Goal: Information Seeking & Learning: Learn about a topic

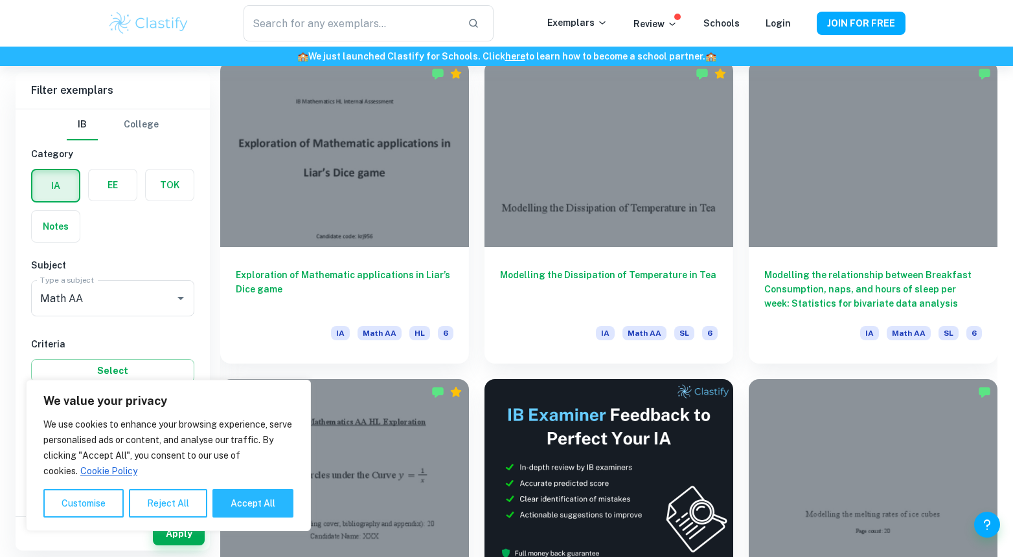
scroll to position [3237, 0]
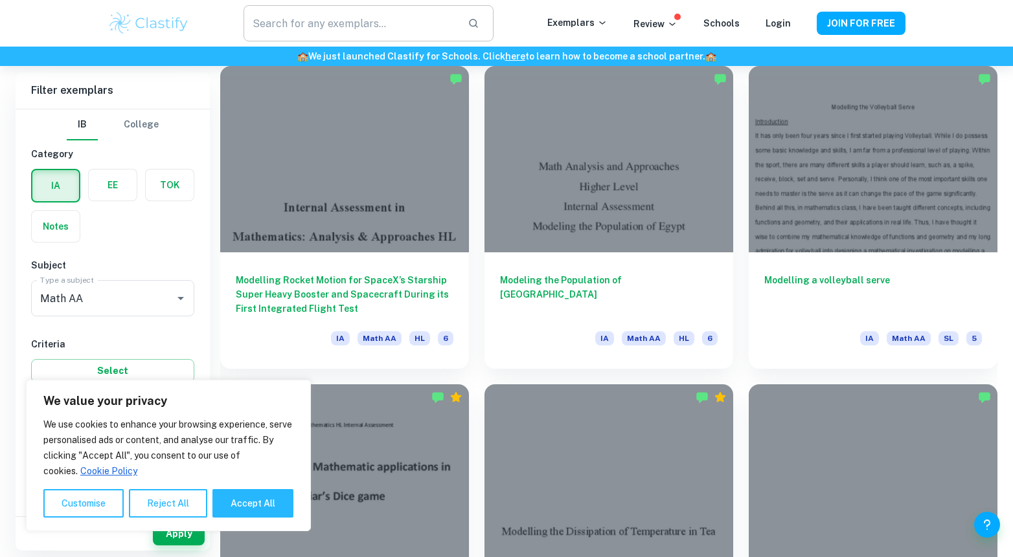
click at [339, 28] on input "text" at bounding box center [350, 23] width 214 height 36
type input "chaos"
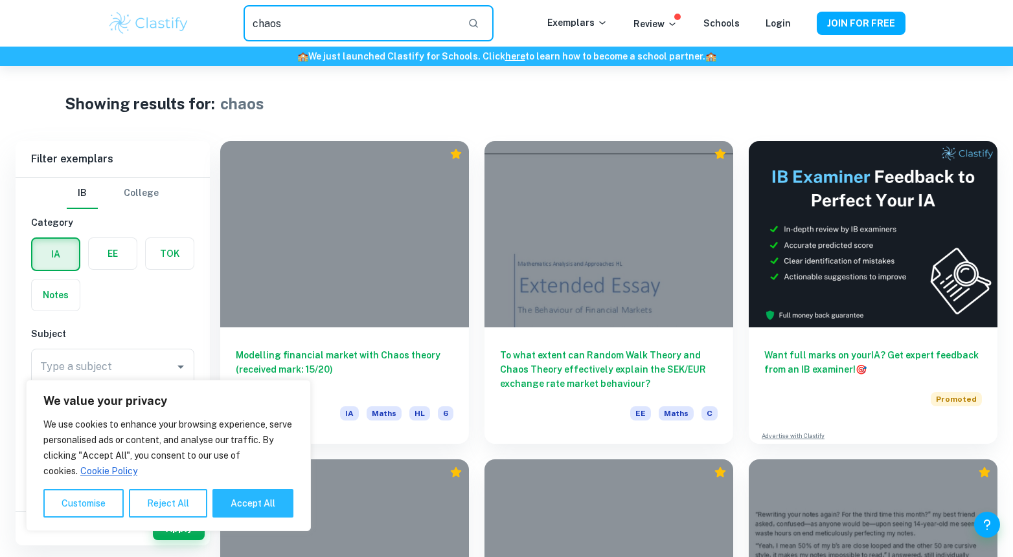
drag, startPoint x: 295, startPoint y: 23, endPoint x: 228, endPoint y: 17, distance: 67.0
click at [228, 17] on div "chaos ​" at bounding box center [368, 23] width 357 height 36
click at [256, 502] on button "Accept All" at bounding box center [252, 503] width 81 height 28
checkbox input "true"
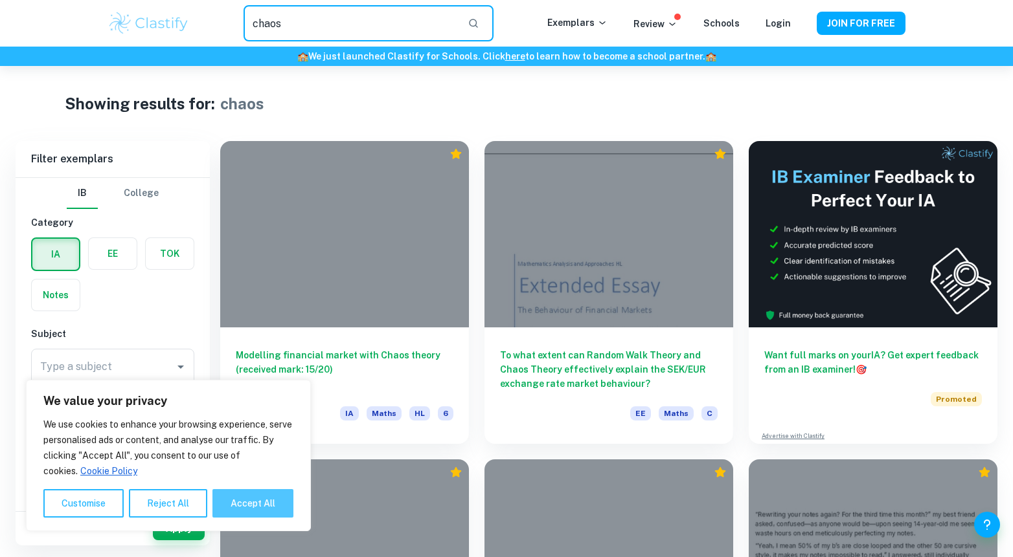
checkbox input "true"
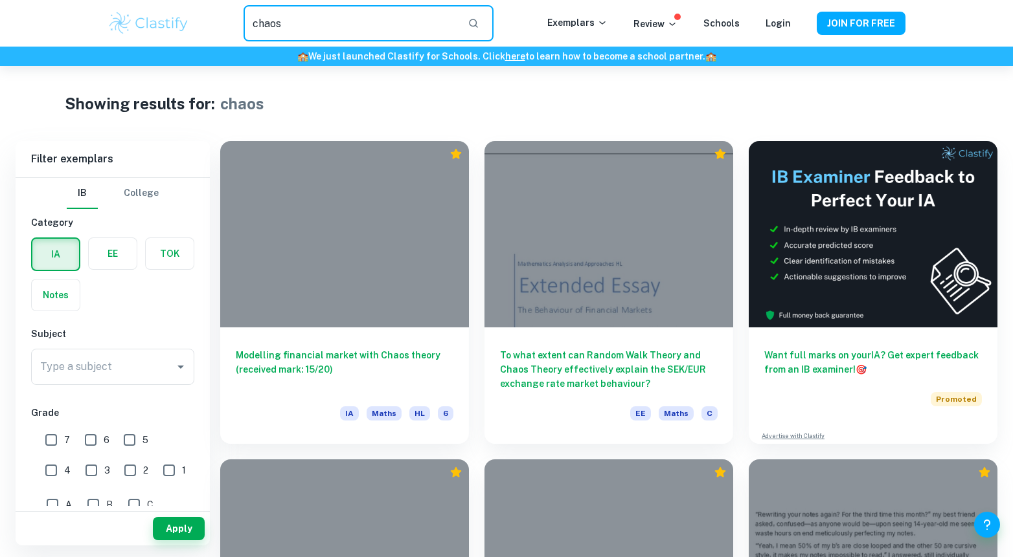
drag, startPoint x: 306, startPoint y: 27, endPoint x: 238, endPoint y: 19, distance: 69.0
click at [238, 19] on div "chaos ​" at bounding box center [368, 23] width 357 height 36
click at [335, 16] on input "chaos" at bounding box center [350, 23] width 214 height 36
type input "c"
type input "differential"
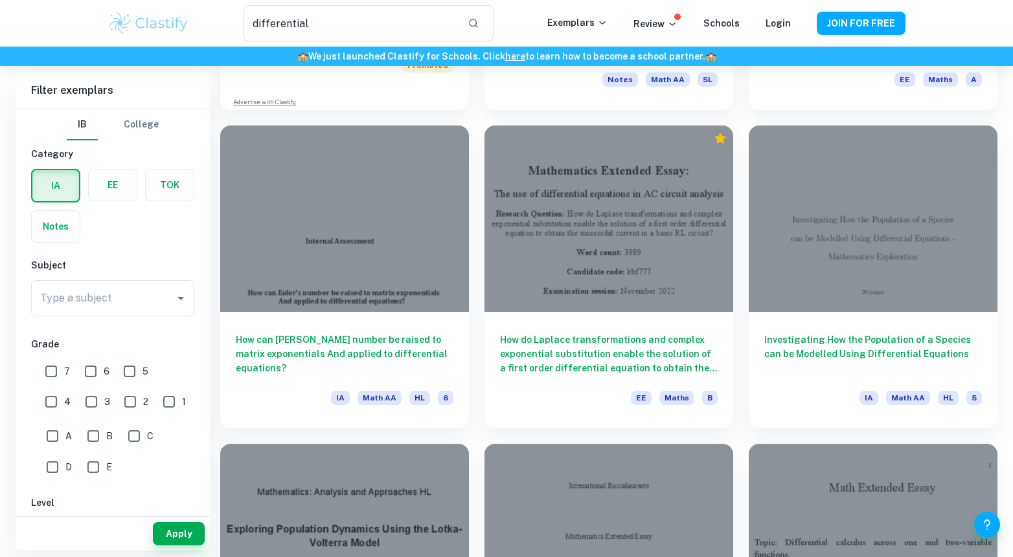
scroll to position [1230, 0]
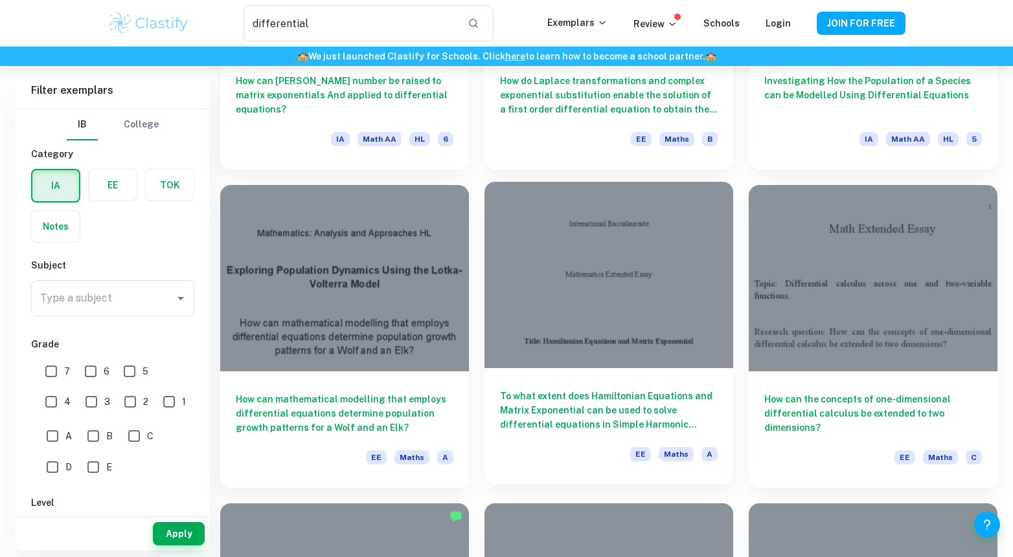
click at [543, 409] on h6 "To what extent does Hamiltonian Equations and Matrix Exponential can be used to…" at bounding box center [609, 410] width 218 height 43
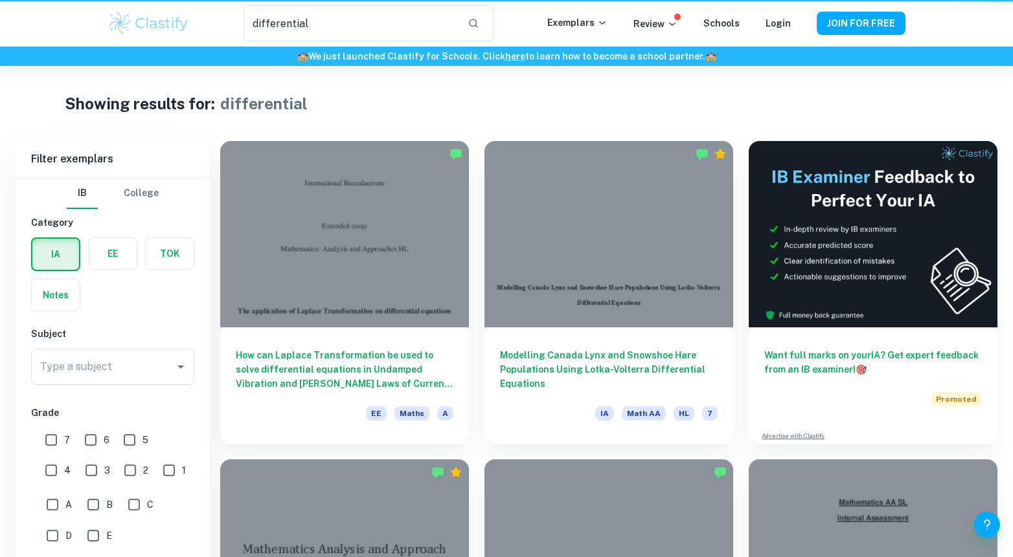
scroll to position [1230, 0]
